Goal: Information Seeking & Learning: Learn about a topic

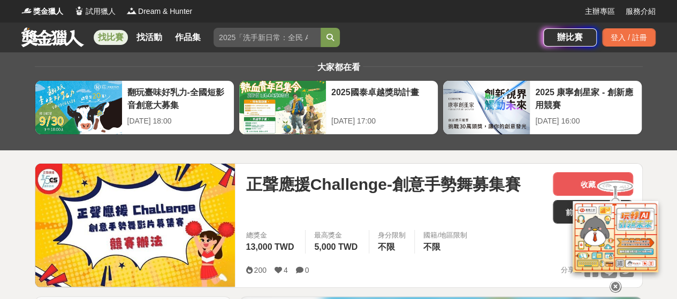
click at [106, 36] on link "找比賽" at bounding box center [111, 37] width 34 height 15
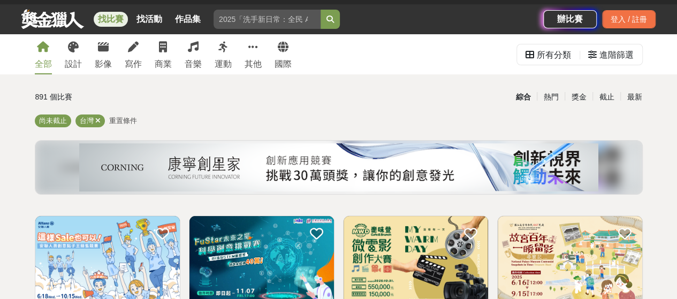
scroll to position [9, 0]
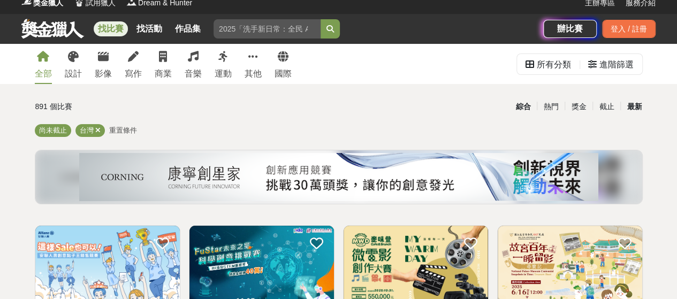
click at [635, 107] on div "最新" at bounding box center [635, 106] width 28 height 19
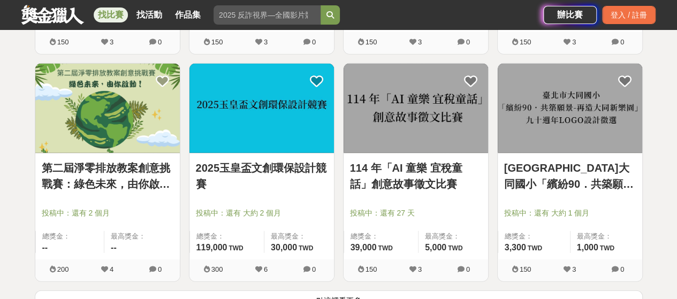
scroll to position [1570, 0]
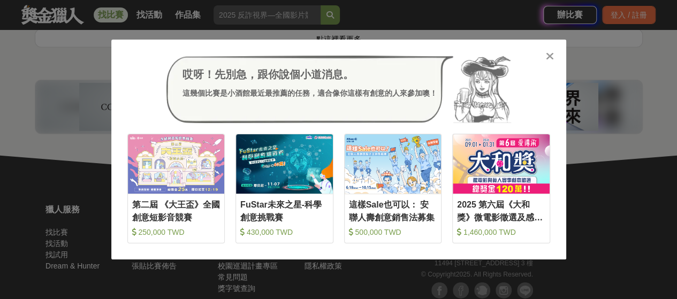
click at [545, 58] on div at bounding box center [550, 55] width 11 height 11
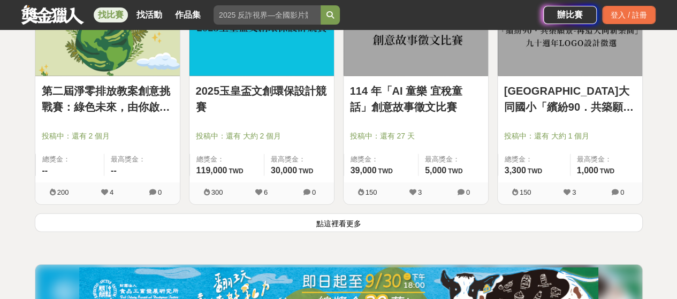
scroll to position [0, 0]
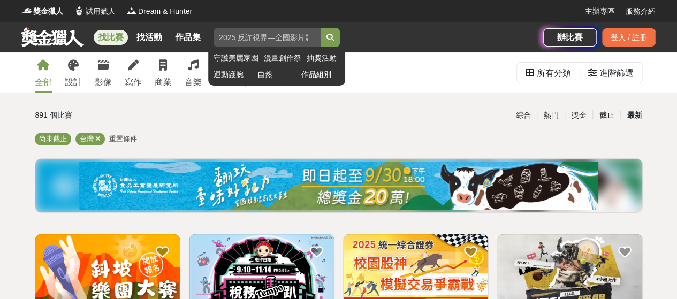
click at [297, 27] on div "找比賽 找活動 作品集 守護美麗家園 漫畫創作祭 抽獎活動 運動護腕 自然 作品組別" at bounding box center [282, 37] width 522 height 30
click at [285, 38] on input "search" at bounding box center [267, 37] width 107 height 19
type input "物"
type input "舞"
click at [321, 28] on button "submit" at bounding box center [330, 37] width 19 height 19
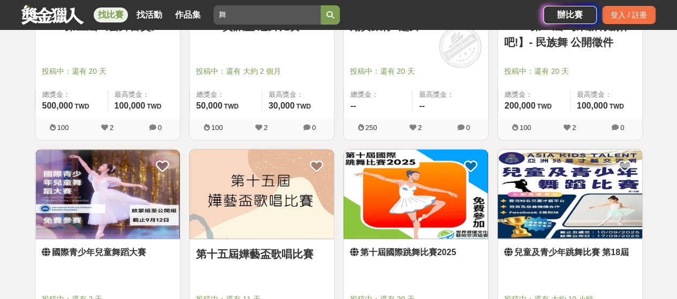
scroll to position [645, 0]
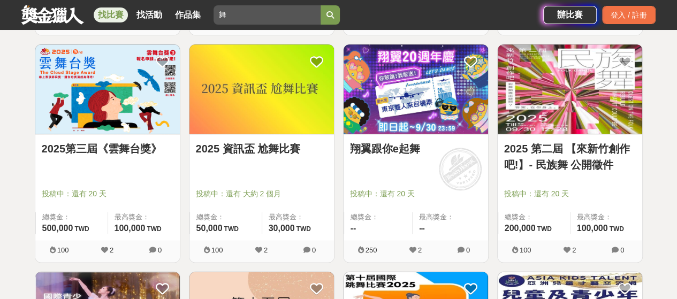
drag, startPoint x: 386, startPoint y: 157, endPoint x: 361, endPoint y: 141, distance: 29.0
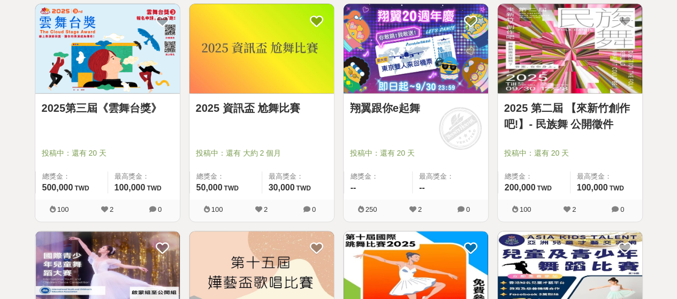
scroll to position [0, 0]
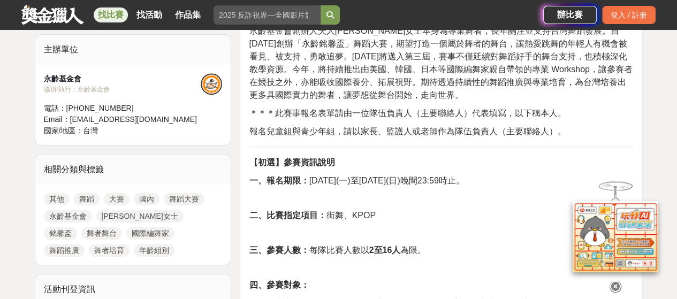
scroll to position [407, 0]
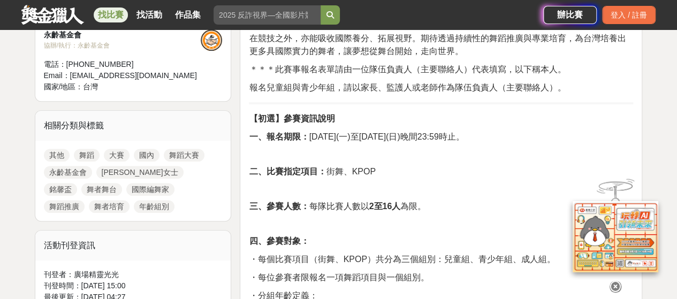
click at [460, 185] on p at bounding box center [441, 189] width 384 height 11
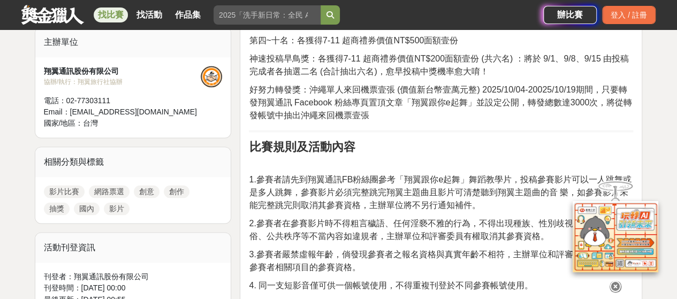
scroll to position [855, 0]
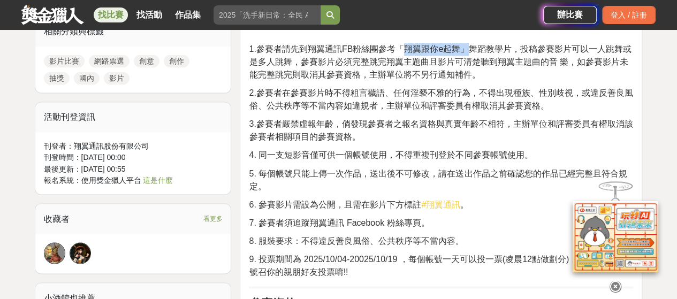
drag, startPoint x: 406, startPoint y: 44, endPoint x: 465, endPoint y: 44, distance: 58.9
click at [465, 44] on span "1.參賽者請先到翔翼通訊FB粉絲團參考「翔翼跟你e起舞」舞蹈教學片，投稿參賽影片可以一人跳舞或是多人跳舞，參賽影片必須完整跳完翔翼主題曲且影片可清楚聽到翔翼主…" at bounding box center [440, 61] width 383 height 35
click at [523, 95] on span "2.參賽者在參賽影片時不得粗言穢語、任何淫褻不雅的行為，不得出現種族、性別歧視，或違反善良風俗、公共秩序等不當內容如違規者，主辦單位和評審委員有權取消其參賽資…" at bounding box center [441, 99] width 384 height 22
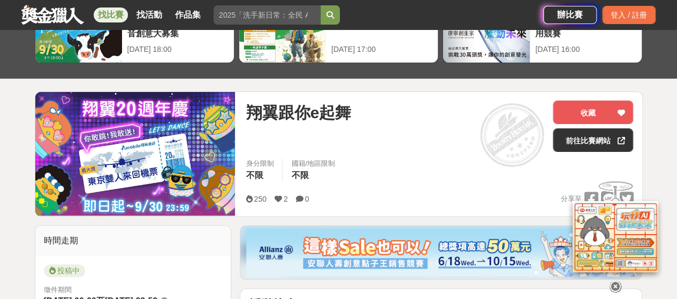
scroll to position [63, 0]
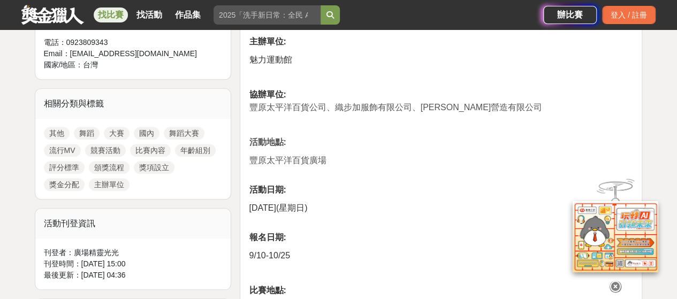
scroll to position [504, 0]
